Goal: Information Seeking & Learning: Learn about a topic

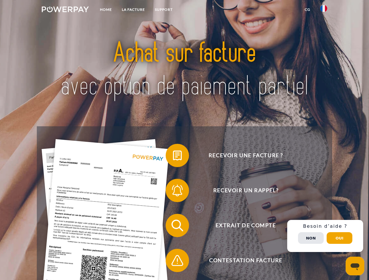
click at [65, 10] on img at bounding box center [65, 9] width 47 height 6
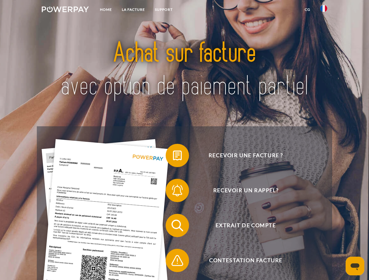
click at [323, 10] on img at bounding box center [323, 8] width 7 height 7
click at [307, 10] on link "CG" at bounding box center [306, 9] width 15 height 11
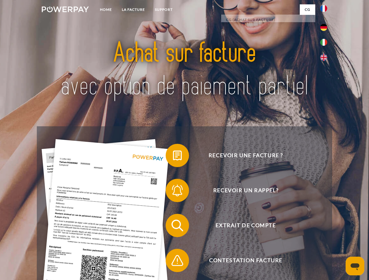
click at [173, 157] on span at bounding box center [168, 155] width 29 height 29
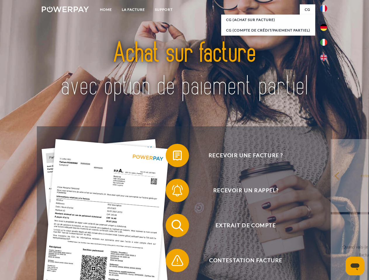
click at [173, 192] on div "Recevoir une facture ? Recevoir un rappel? Extrait de compte retour" at bounding box center [184, 242] width 295 height 233
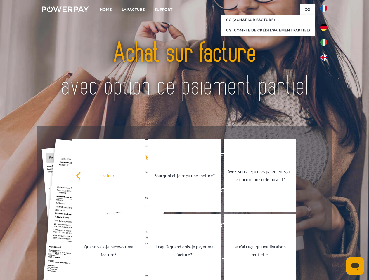
click at [173, 227] on link "Jusqu'à quand dois-je payer ma facture?" at bounding box center [184, 251] width 73 height 73
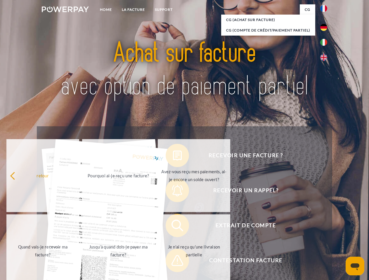
click at [173, 262] on span at bounding box center [168, 260] width 29 height 29
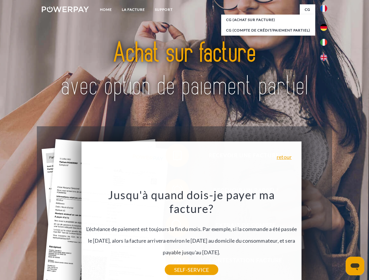
click at [325, 236] on div "Recevoir une facture ? Recevoir un rappel? Extrait de compte retour" at bounding box center [184, 242] width 295 height 233
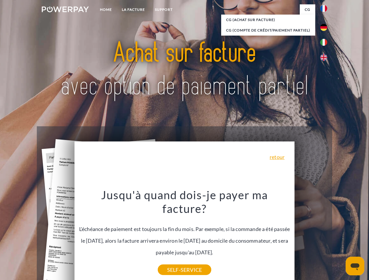
click at [311, 237] on span "Extrait de compte" at bounding box center [245, 225] width 143 height 23
click at [339, 238] on header "Home LA FACTURE Support" at bounding box center [184, 201] width 369 height 403
